Goal: Register for event/course

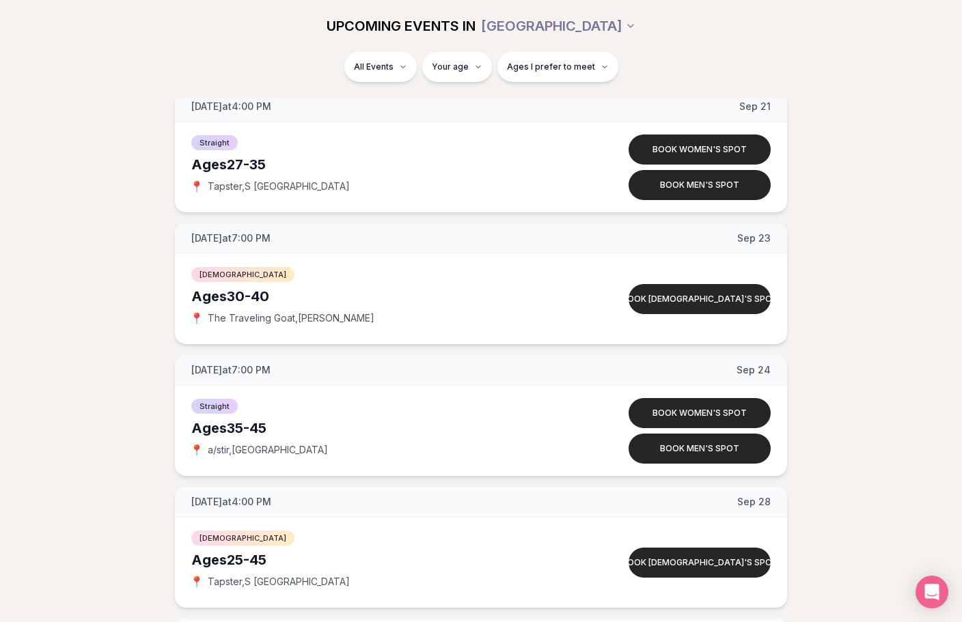
scroll to position [2369, 0]
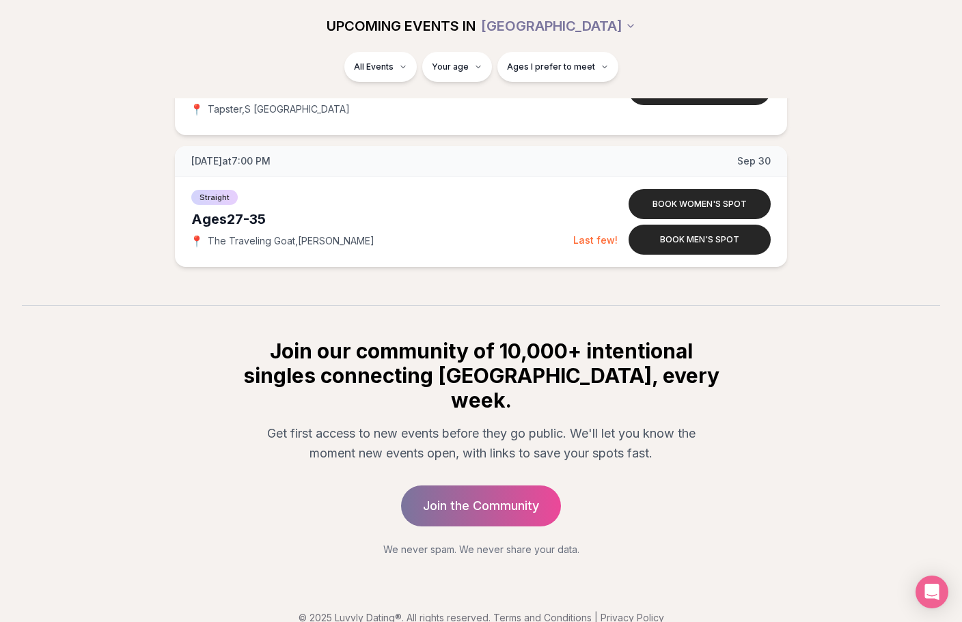
drag, startPoint x: 741, startPoint y: 447, endPoint x: 687, endPoint y: 353, distance: 108.6
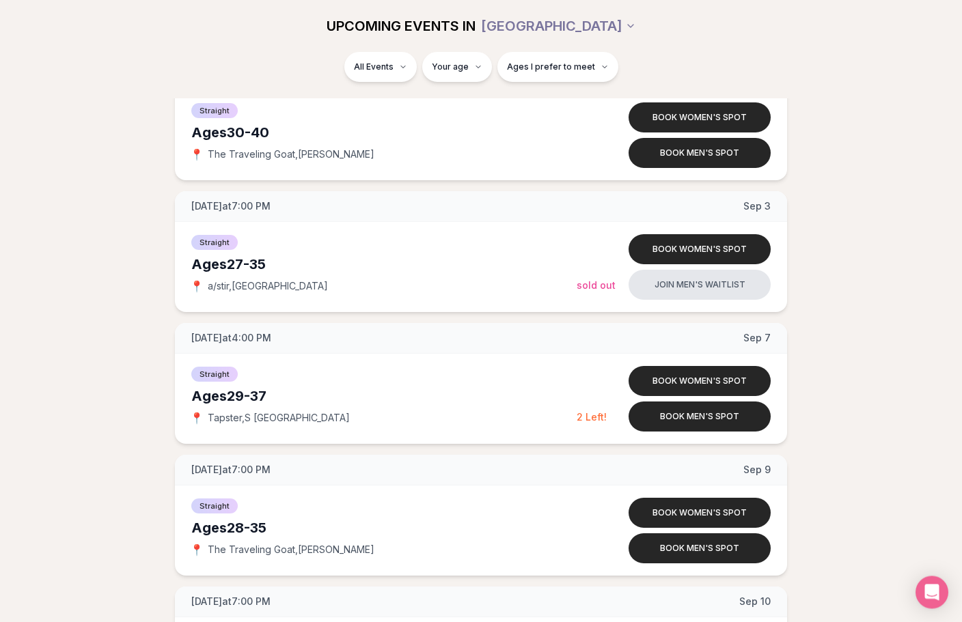
scroll to position [0, 0]
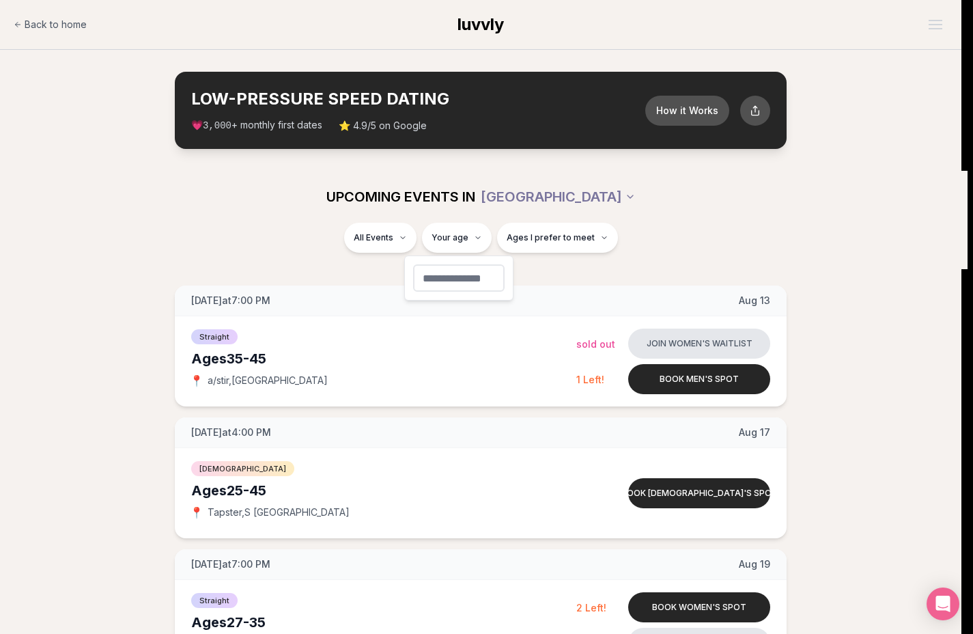
type input "**"
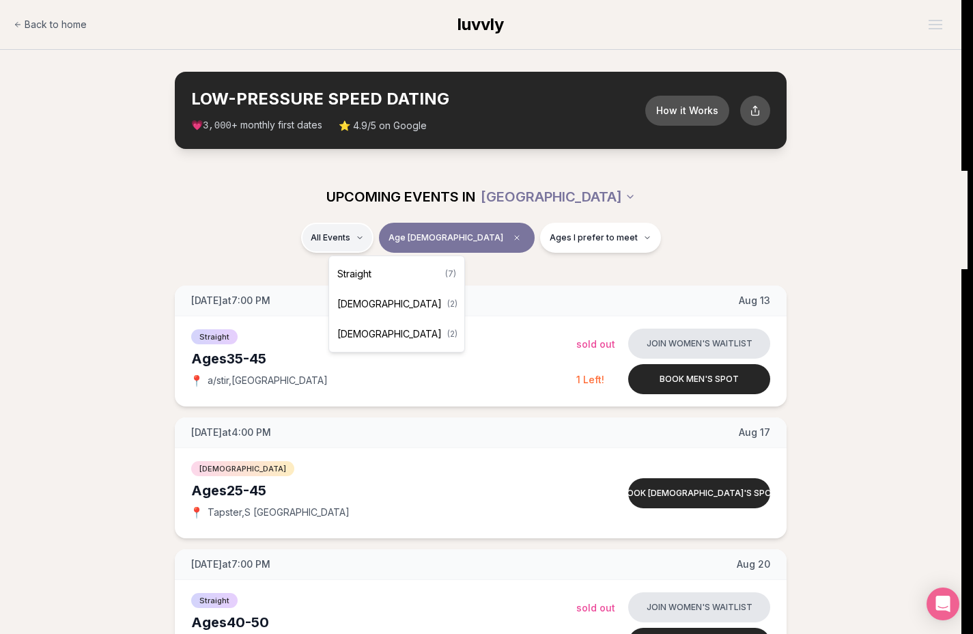
click at [364, 275] on span "Straight" at bounding box center [354, 274] width 34 height 14
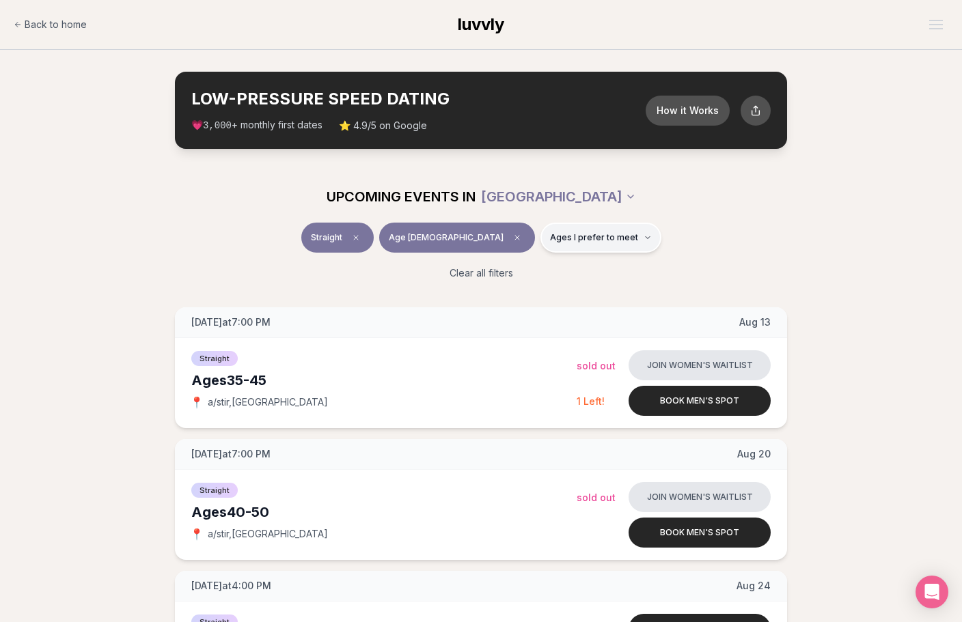
click at [567, 238] on span "Ages I prefer to meet" at bounding box center [594, 237] width 88 height 11
click at [501, 273] on button "Younger than me" at bounding box center [502, 271] width 11 height 11
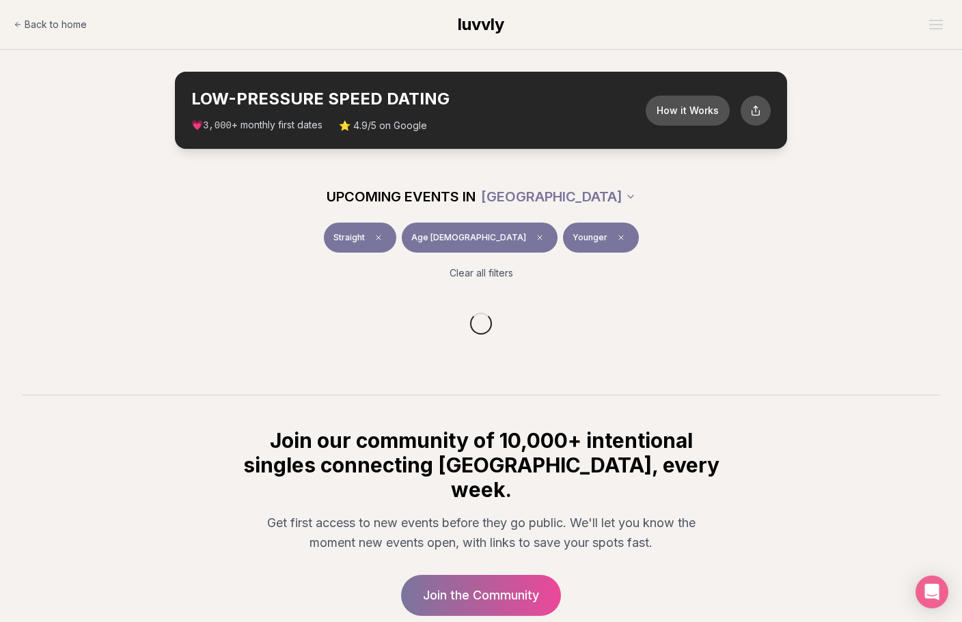
click at [758, 241] on div "Straight Age [DEMOGRAPHIC_DATA] Younger" at bounding box center [480, 241] width 765 height 36
